Goal: Task Accomplishment & Management: Use online tool/utility

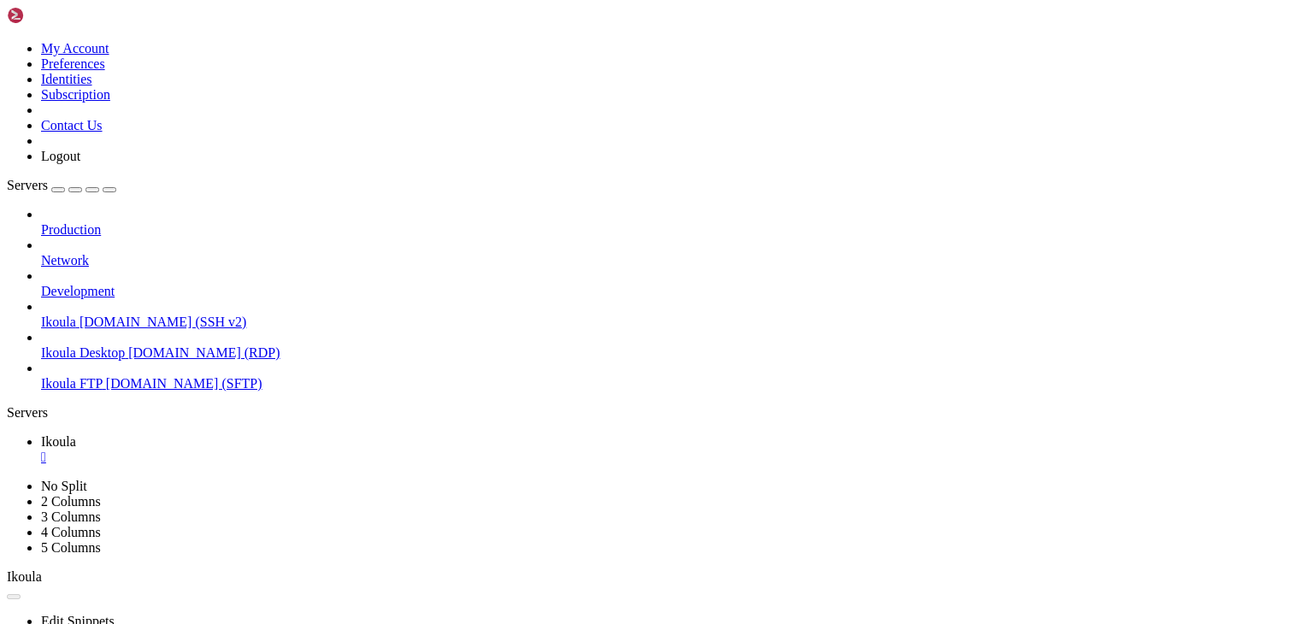
scroll to position [2848, 0]
click at [294, 450] on div "" at bounding box center [673, 457] width 1265 height 15
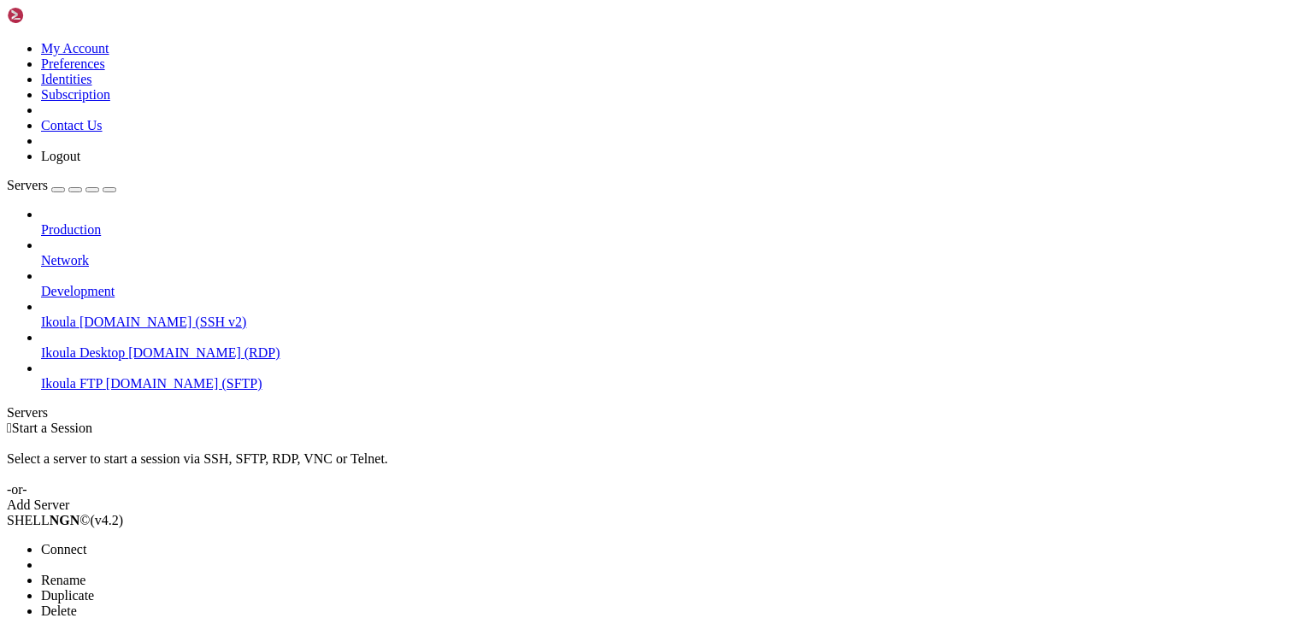
click at [86, 542] on span "Connect" at bounding box center [63, 549] width 45 height 15
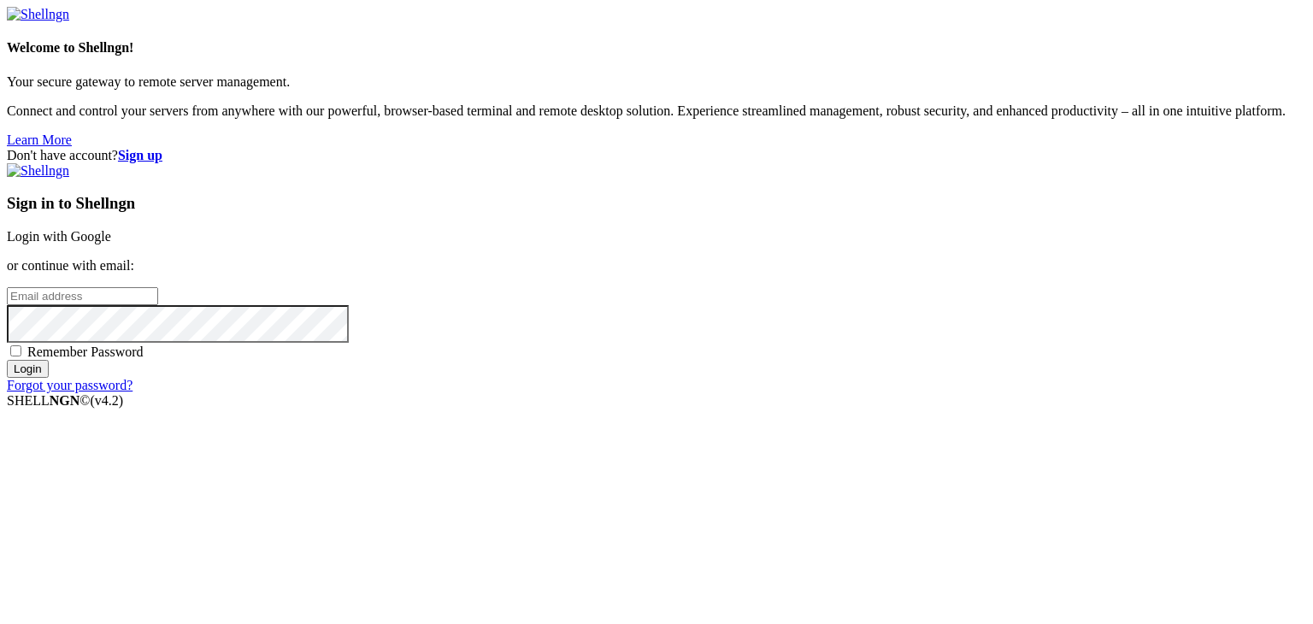
click at [158, 301] on input "email" at bounding box center [82, 296] width 151 height 18
click at [111, 229] on link "Login with Google" at bounding box center [59, 236] width 104 height 15
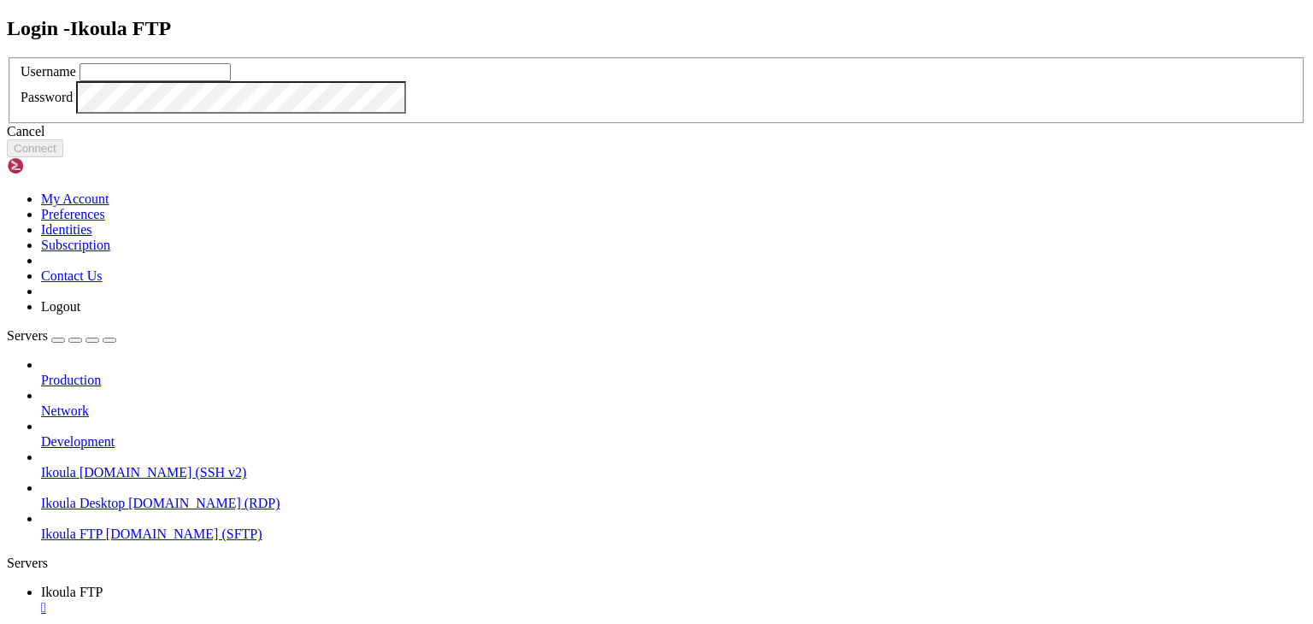
click at [231, 81] on input "text" at bounding box center [154, 72] width 151 height 18
type input "plb"
click at [63, 157] on button "Connect" at bounding box center [35, 148] width 56 height 18
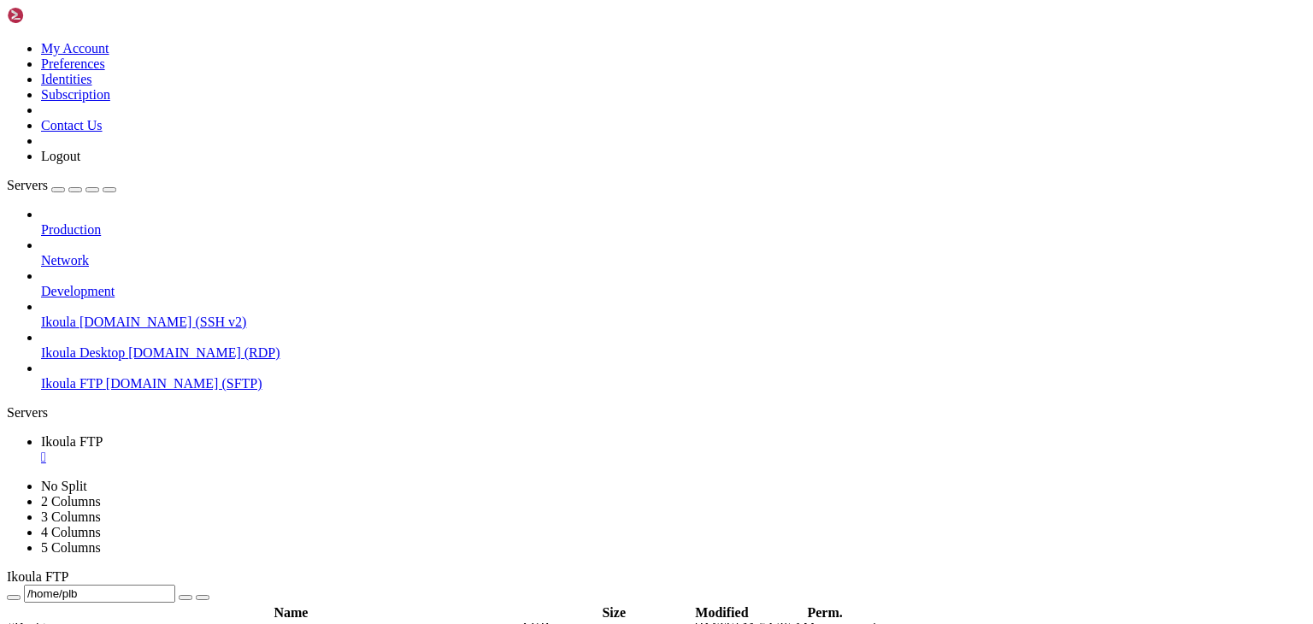
scroll to position [256, 0]
type input "/home/plb/Documents"
